Goal: Obtain resource: Obtain resource

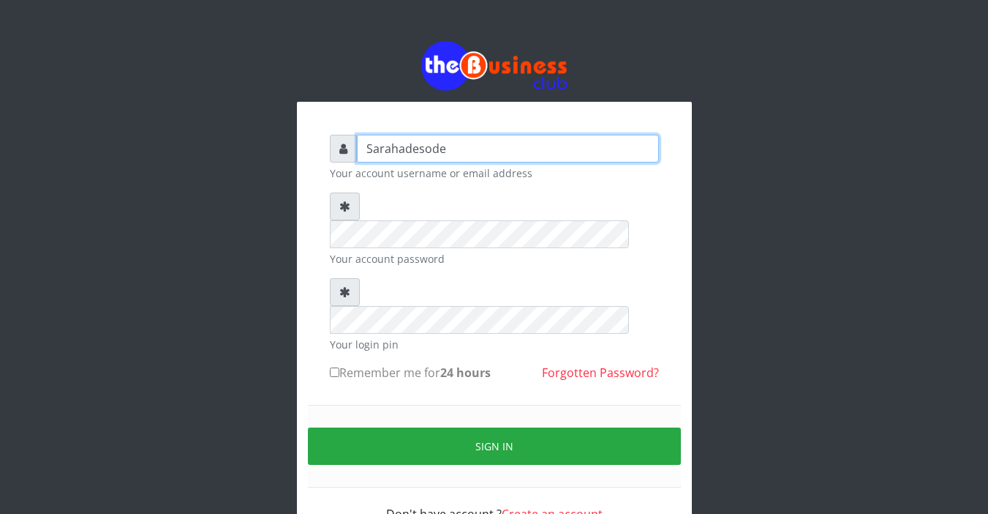
click at [432, 151] on input "Sarahadesode" at bounding box center [508, 149] width 302 height 28
click at [456, 150] on input "Sarahadesode" at bounding box center [508, 149] width 302 height 28
type input "S"
type input "Sarahadesode"
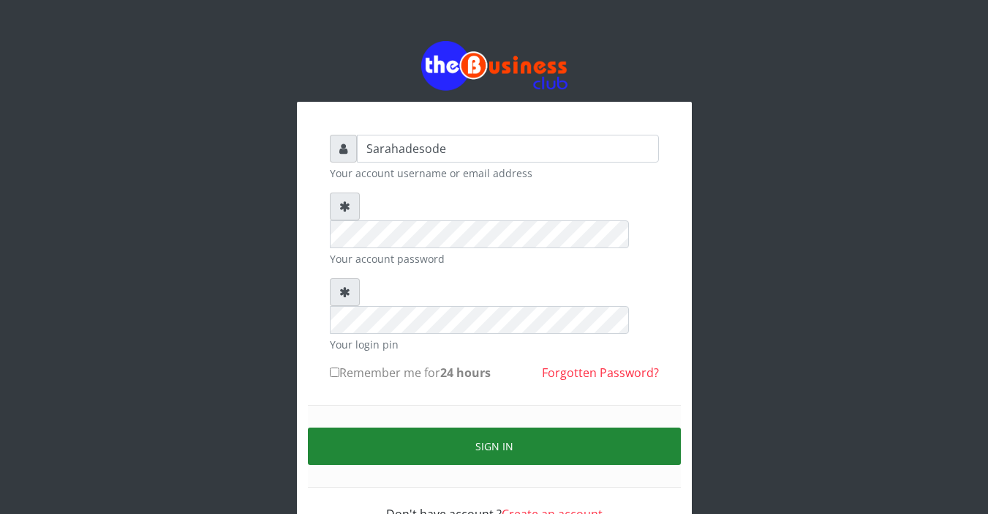
click at [492, 427] on button "Sign in" at bounding box center [494, 445] width 373 height 37
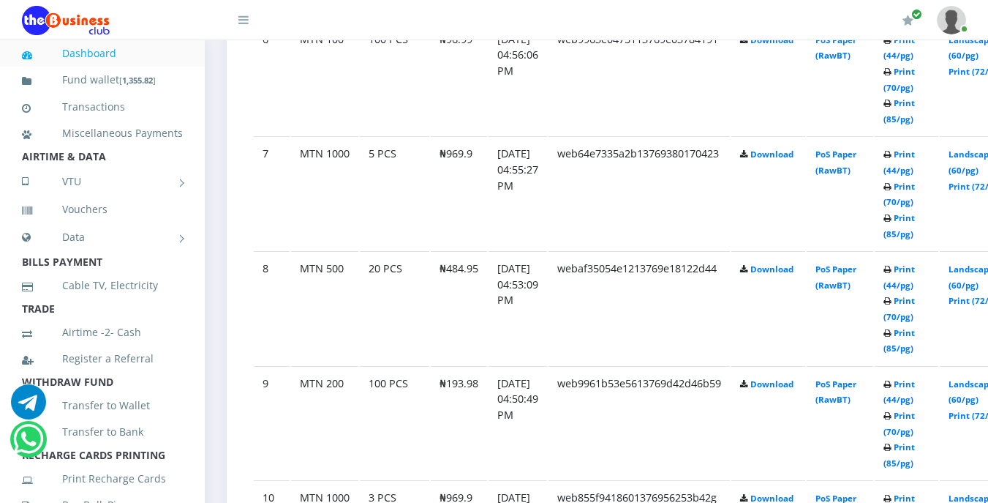
scroll to position [1506, 0]
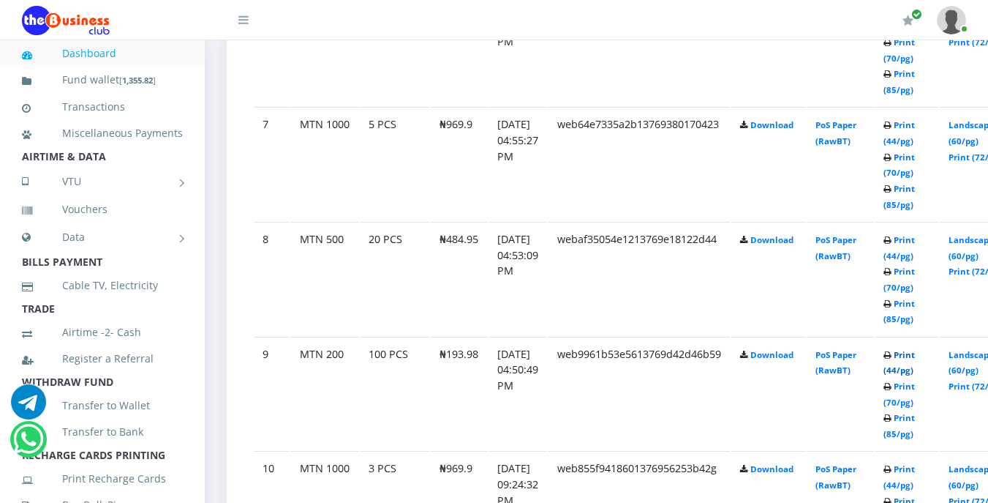
click at [915, 354] on link "Print (44/pg)" at bounding box center [899, 362] width 31 height 27
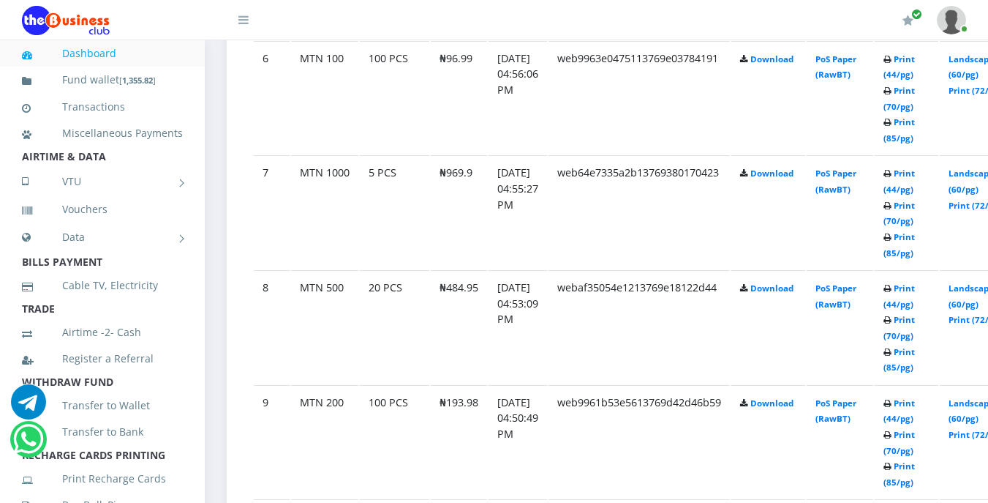
scroll to position [1506, 0]
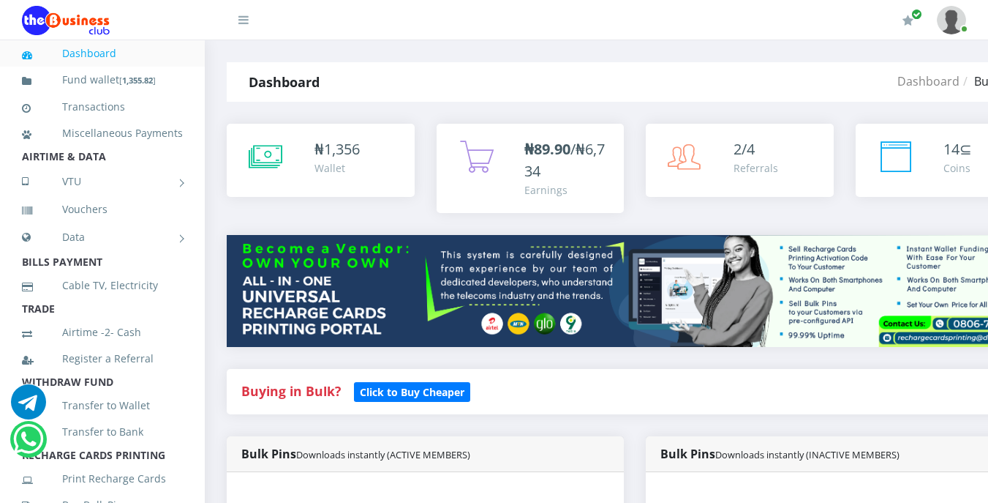
click at [634, 386] on div "Buying in Bulk?   Click to Buy Cheaper" at bounding box center [635, 391] width 816 height 45
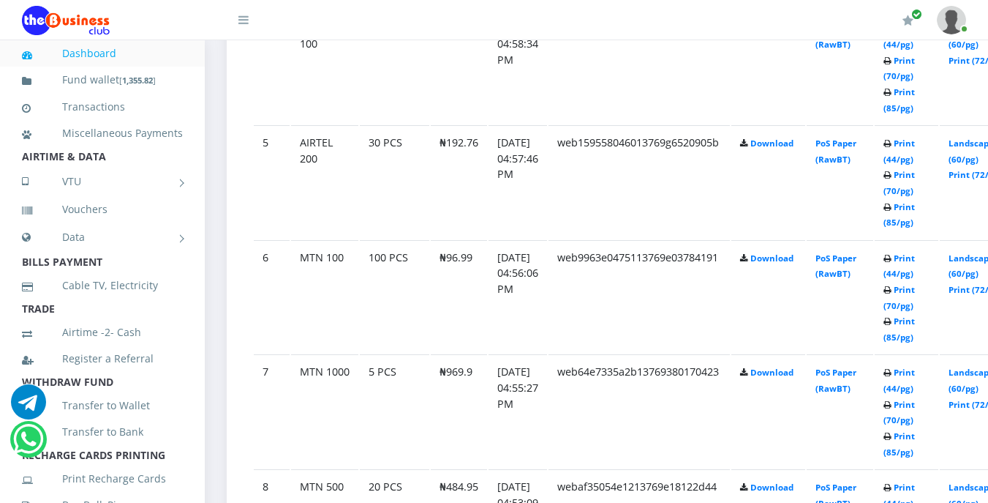
scroll to position [1288, 0]
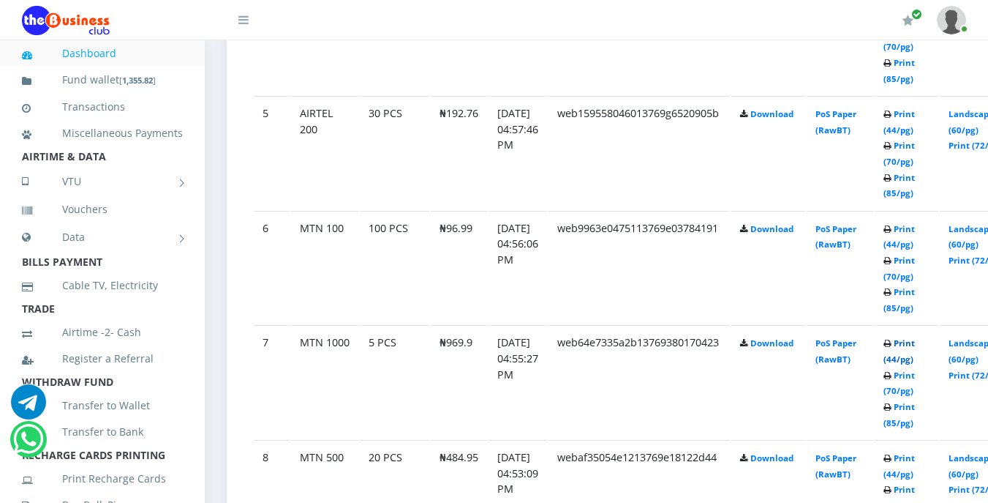
click at [915, 345] on link "Print (44/pg)" at bounding box center [899, 350] width 31 height 27
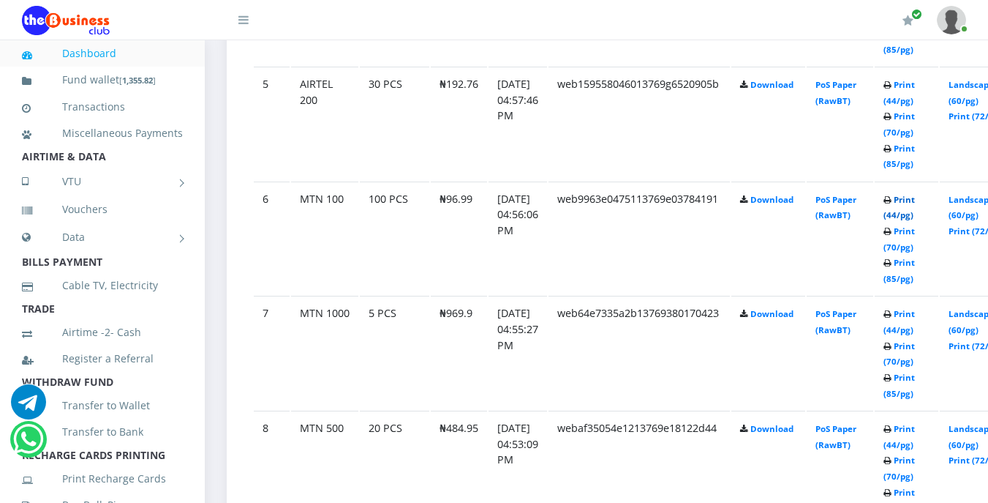
click at [915, 203] on link "Print (44/pg)" at bounding box center [899, 207] width 31 height 27
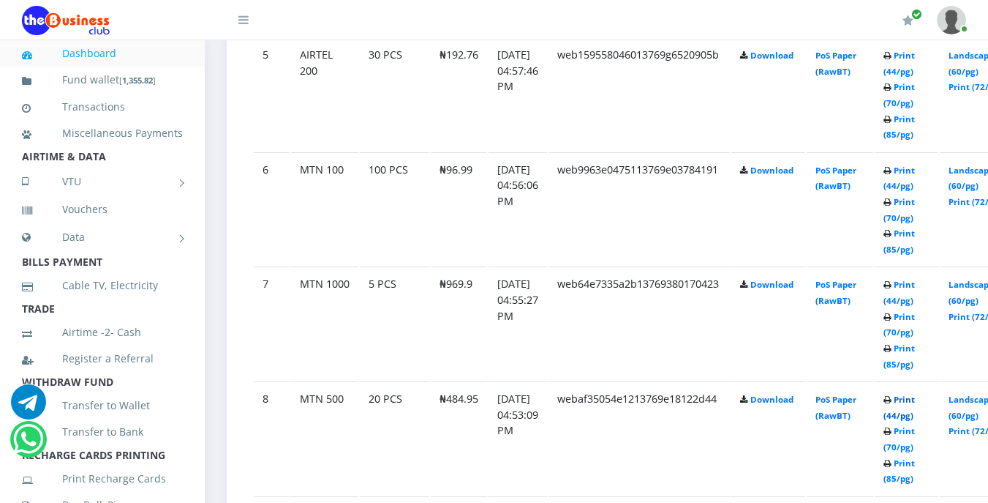
click at [915, 403] on link "Print (44/pg)" at bounding box center [899, 407] width 31 height 27
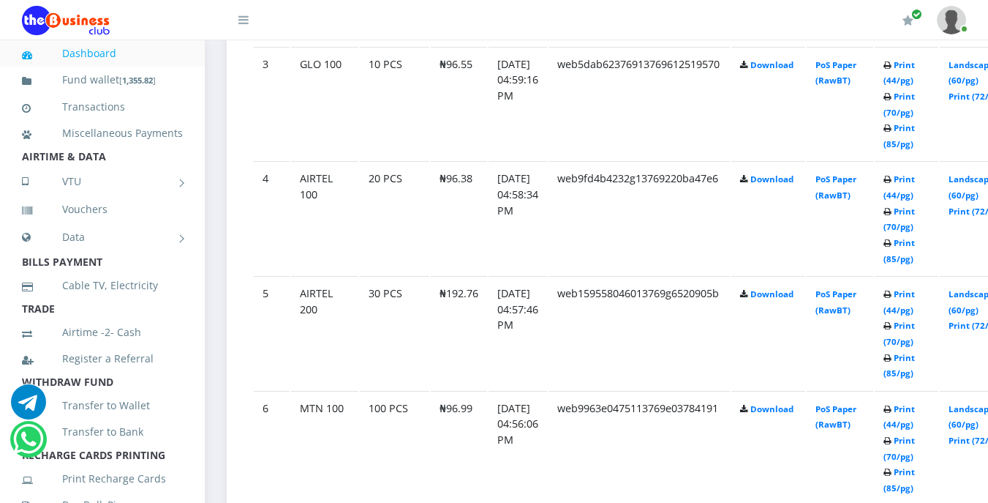
scroll to position [1083, 0]
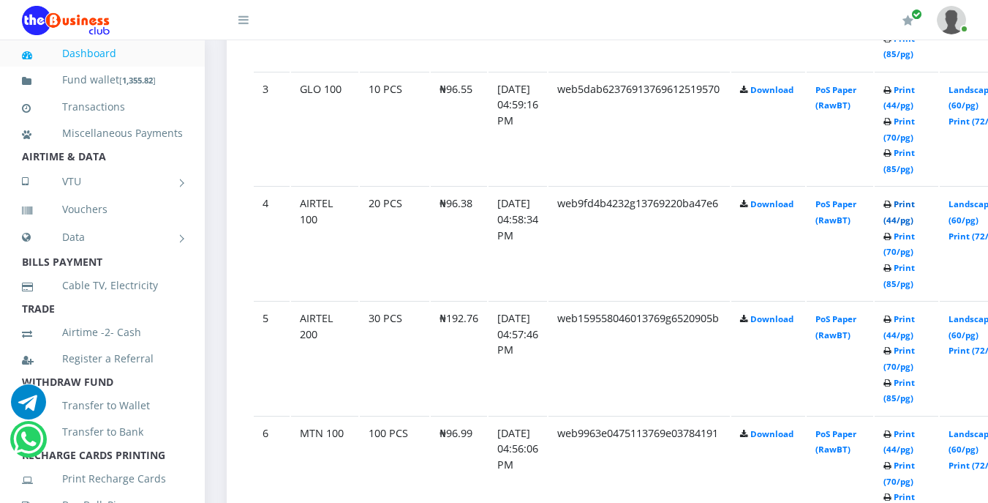
click at [915, 203] on link "Print (44/pg)" at bounding box center [899, 211] width 31 height 27
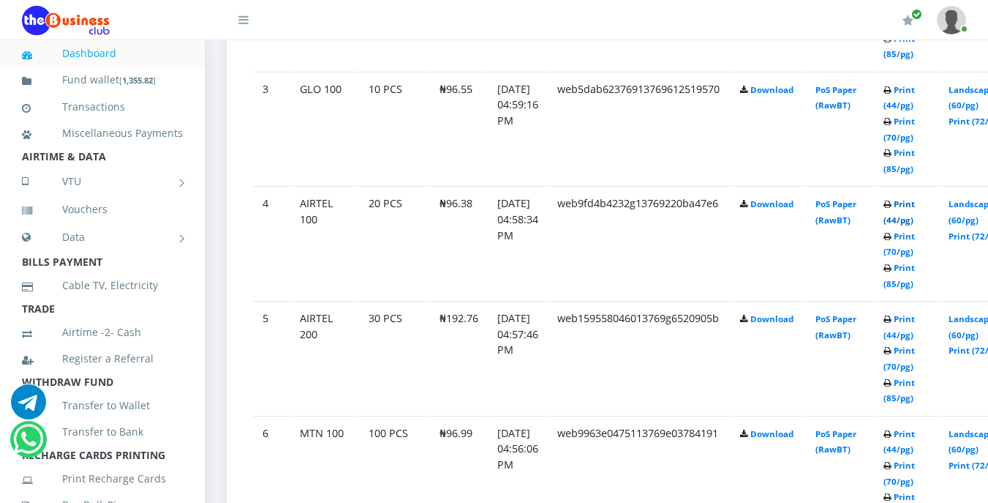
click at [915, 203] on link "Print (44/pg)" at bounding box center [899, 211] width 31 height 27
click at [915, 207] on link "Print (44/pg)" at bounding box center [899, 211] width 31 height 27
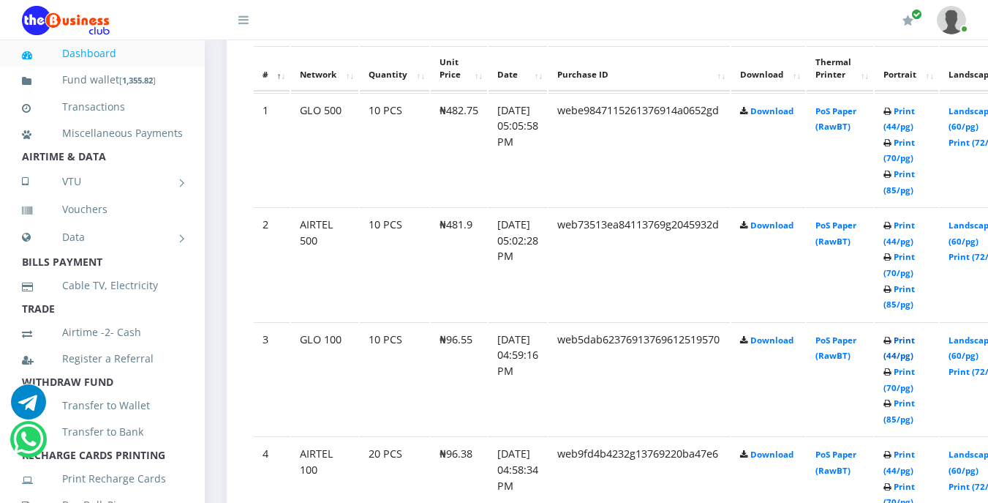
click at [915, 341] on link "Print (44/pg)" at bounding box center [899, 347] width 31 height 27
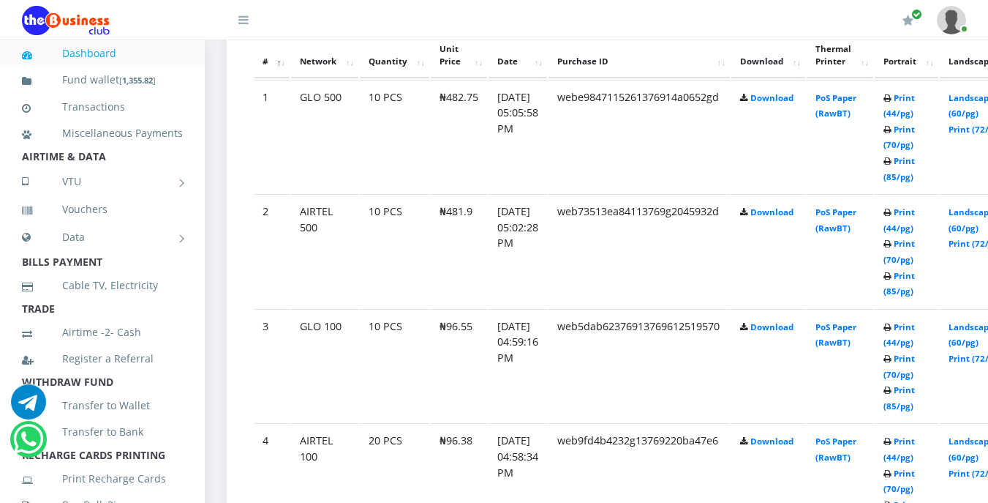
scroll to position [833, 0]
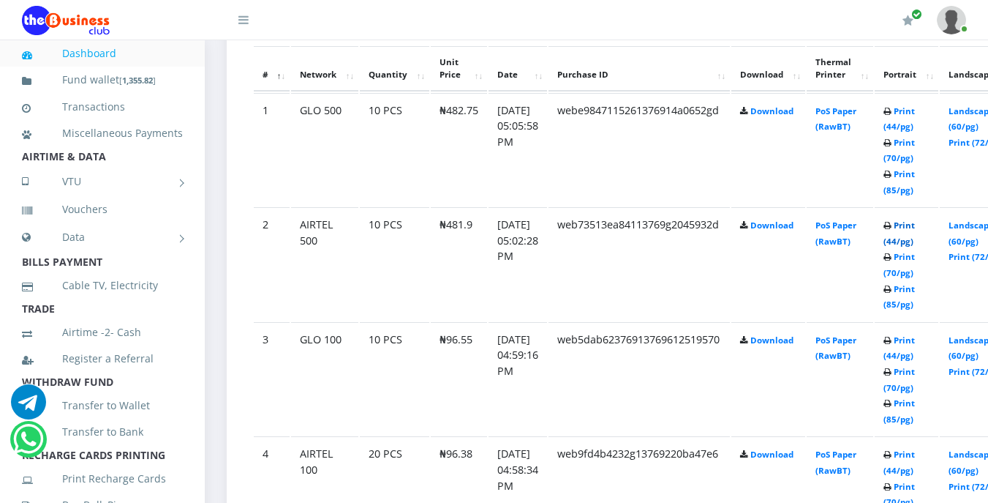
click at [915, 230] on link "Print (44/pg)" at bounding box center [899, 232] width 31 height 27
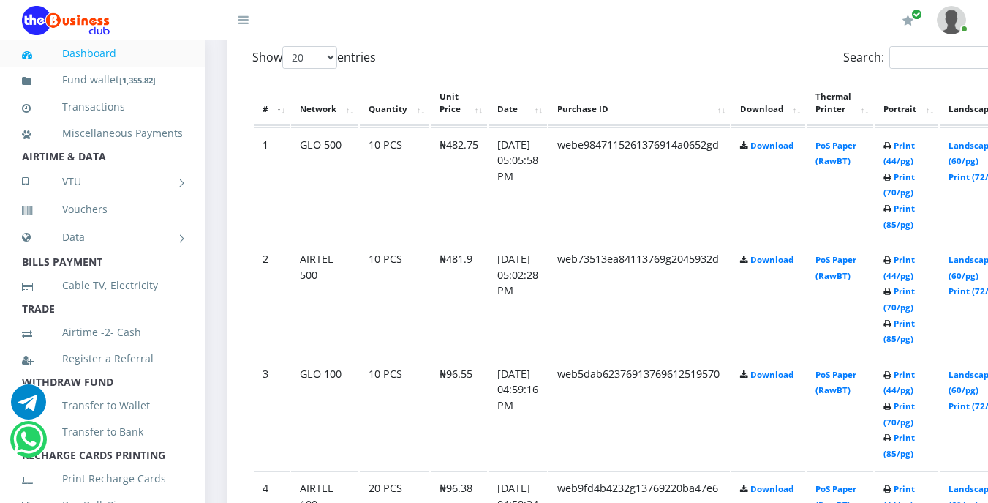
scroll to position [827, 0]
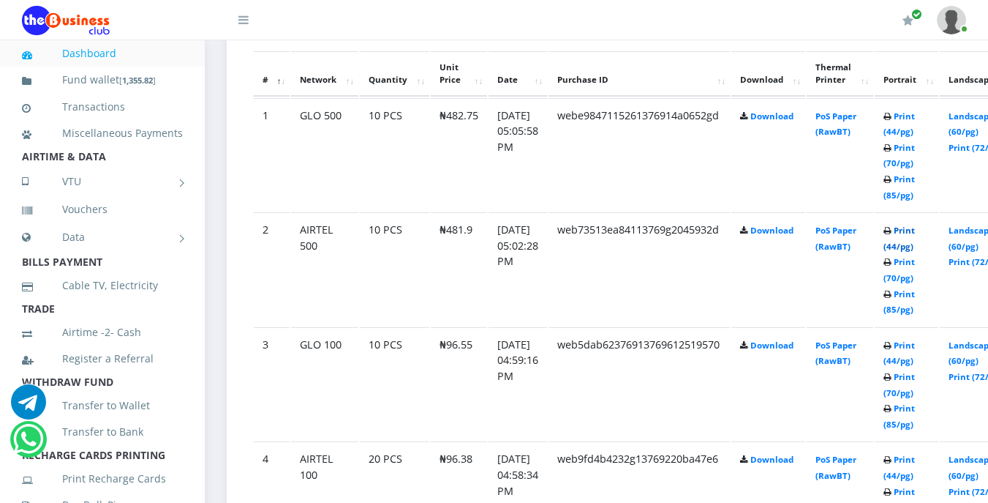
click at [915, 234] on link "Print (44/pg)" at bounding box center [899, 238] width 31 height 27
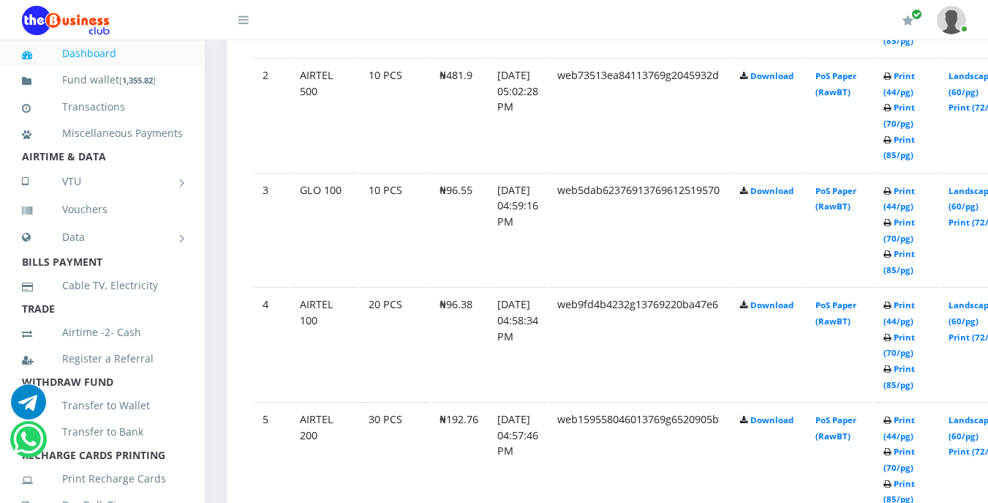
scroll to position [1003, 0]
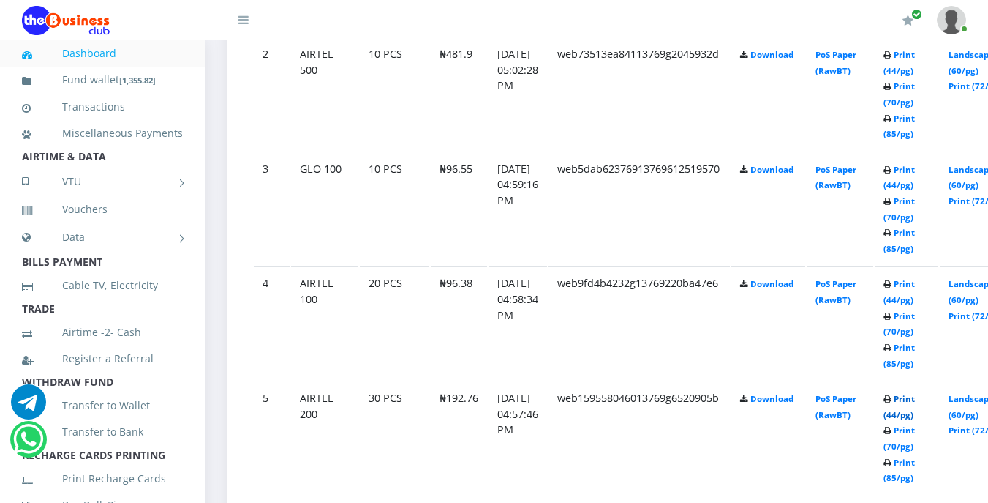
click at [915, 404] on link "Print (44/pg)" at bounding box center [899, 406] width 31 height 27
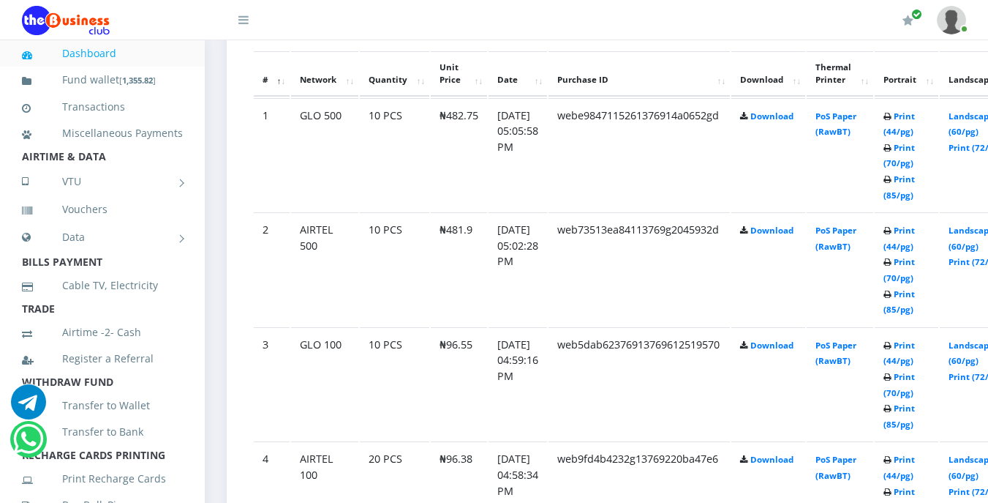
scroll to position [798, 0]
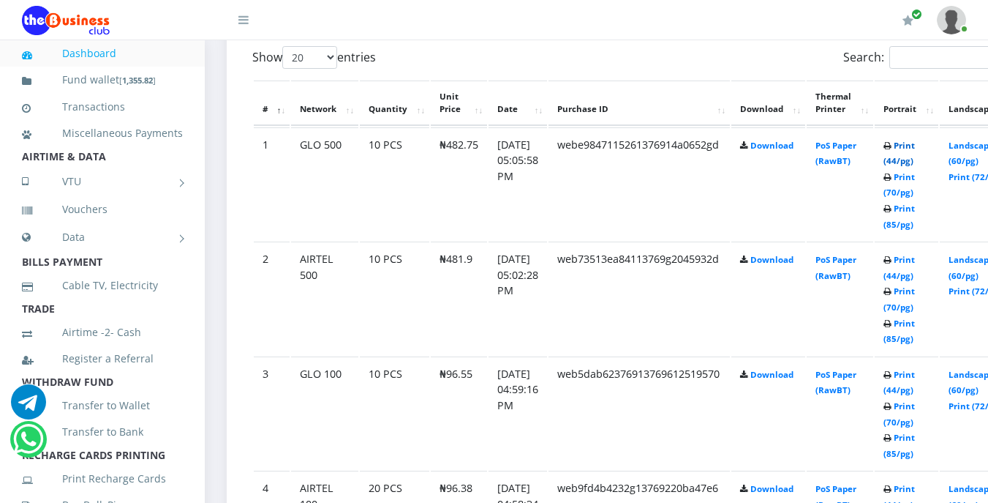
click at [915, 147] on link "Print (44/pg)" at bounding box center [899, 153] width 31 height 27
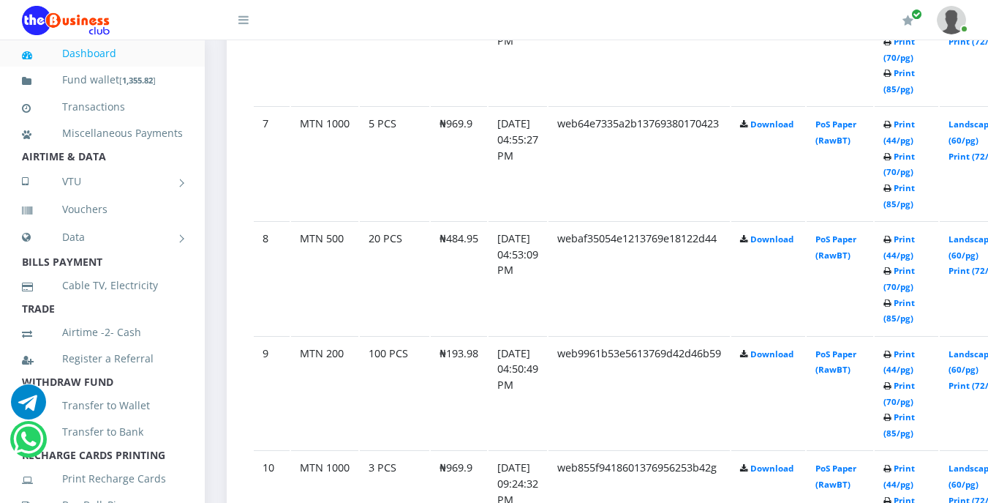
scroll to position [1530, 0]
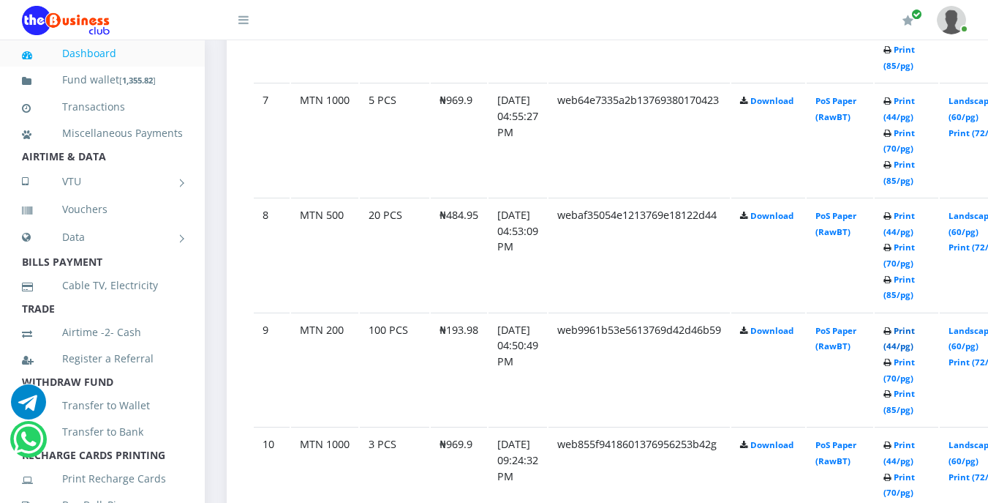
click at [915, 334] on link "Print (44/pg)" at bounding box center [899, 338] width 31 height 27
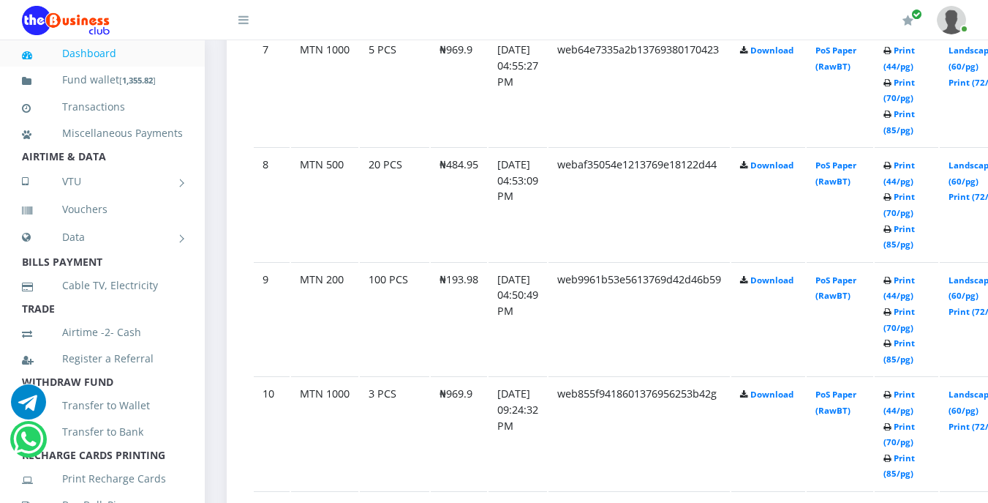
scroll to position [1551, 0]
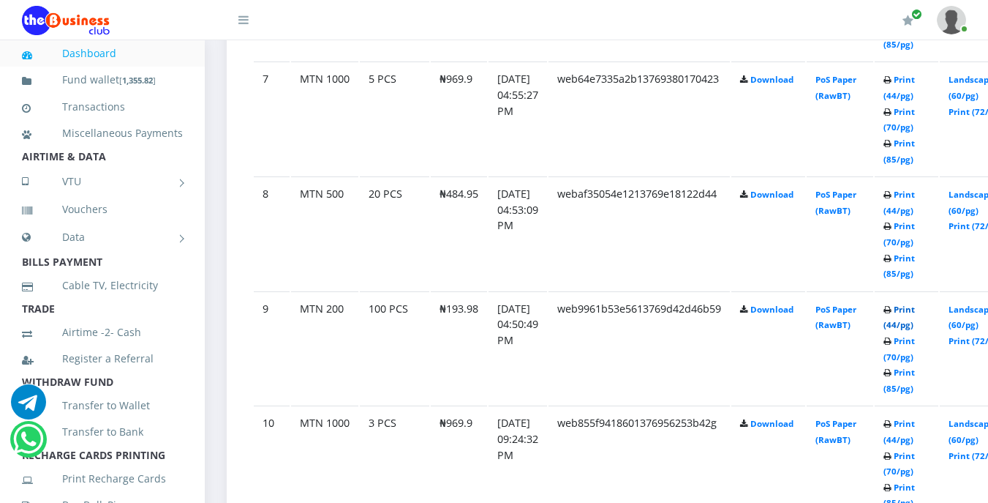
click at [915, 310] on link "Print (44/pg)" at bounding box center [899, 317] width 31 height 27
